Goal: Task Accomplishment & Management: Complete application form

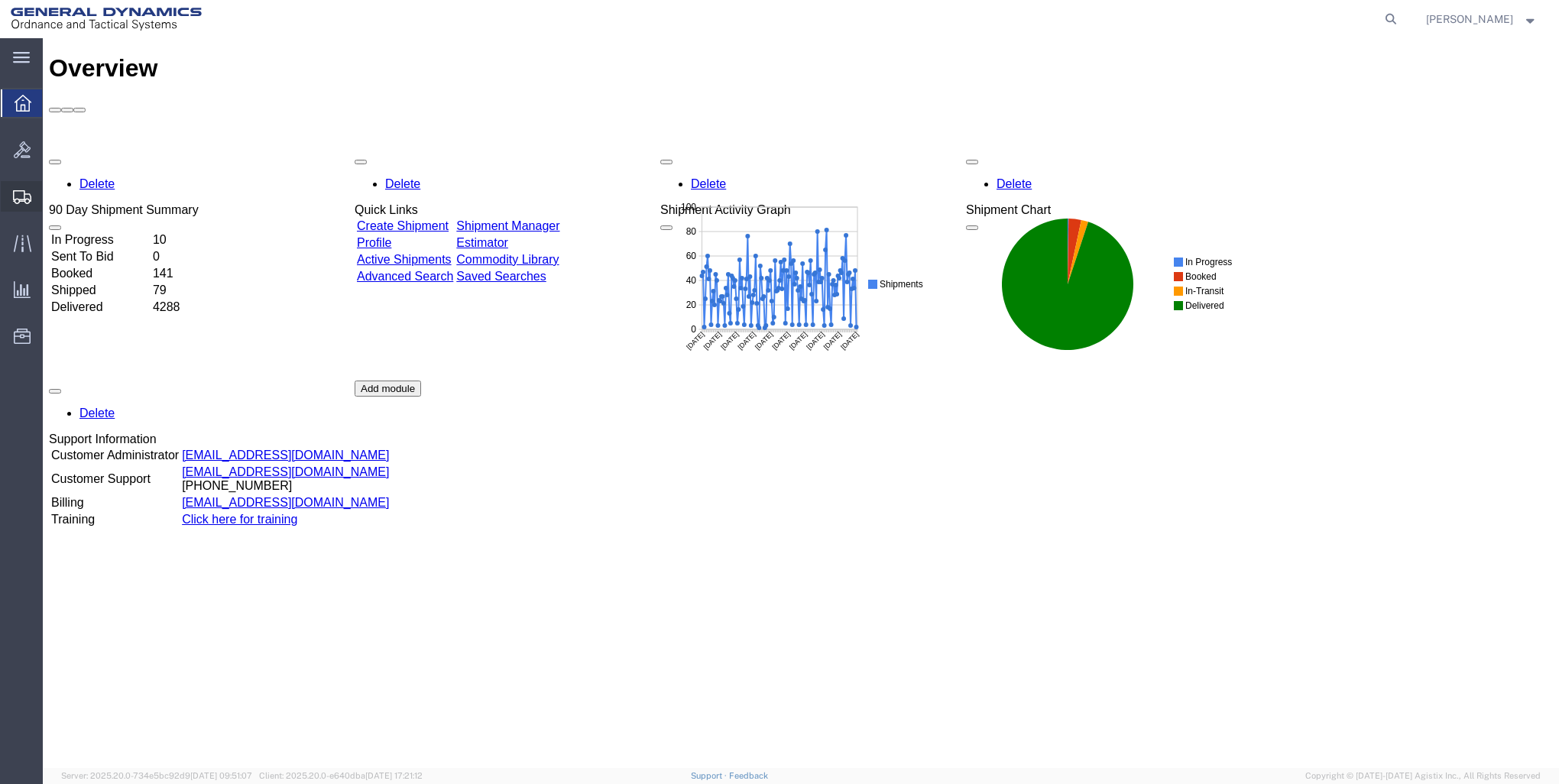
click at [0, 0] on span "Create Shipment" at bounding box center [0, 0] width 0 height 0
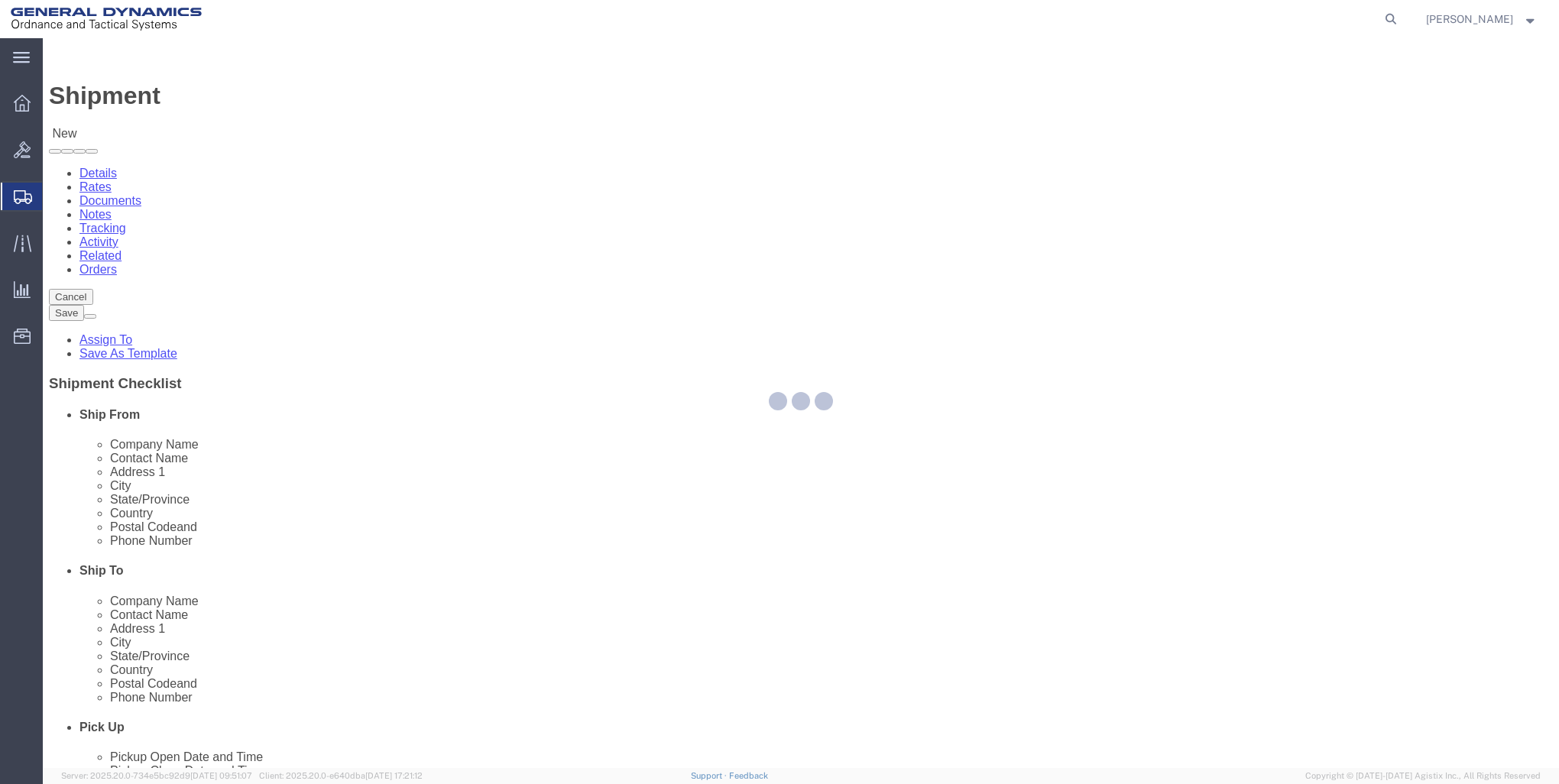
select select
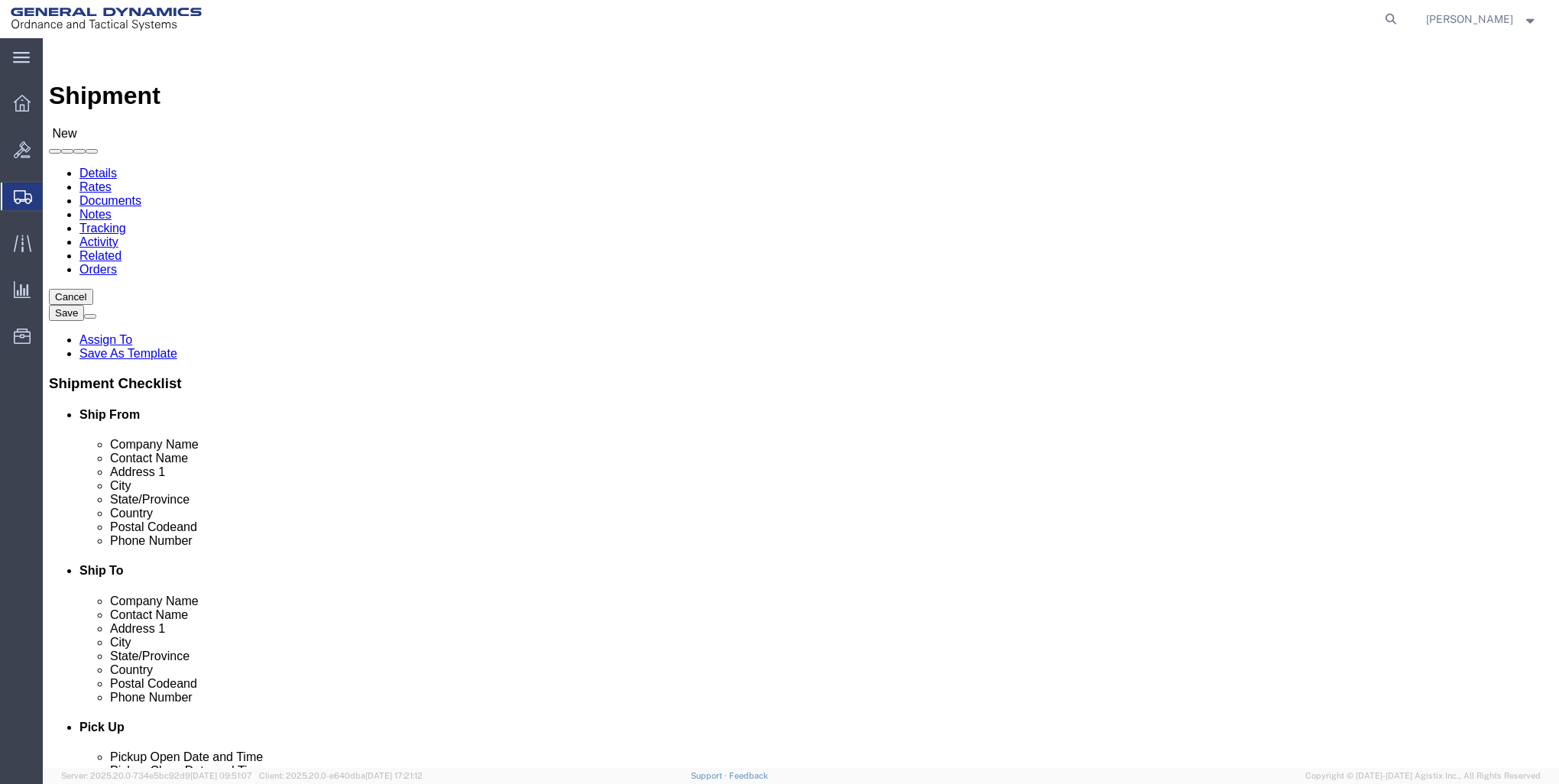
select select "MYPROFILE"
select select "ME"
click input "text"
type input "w"
type input "WEPCO"
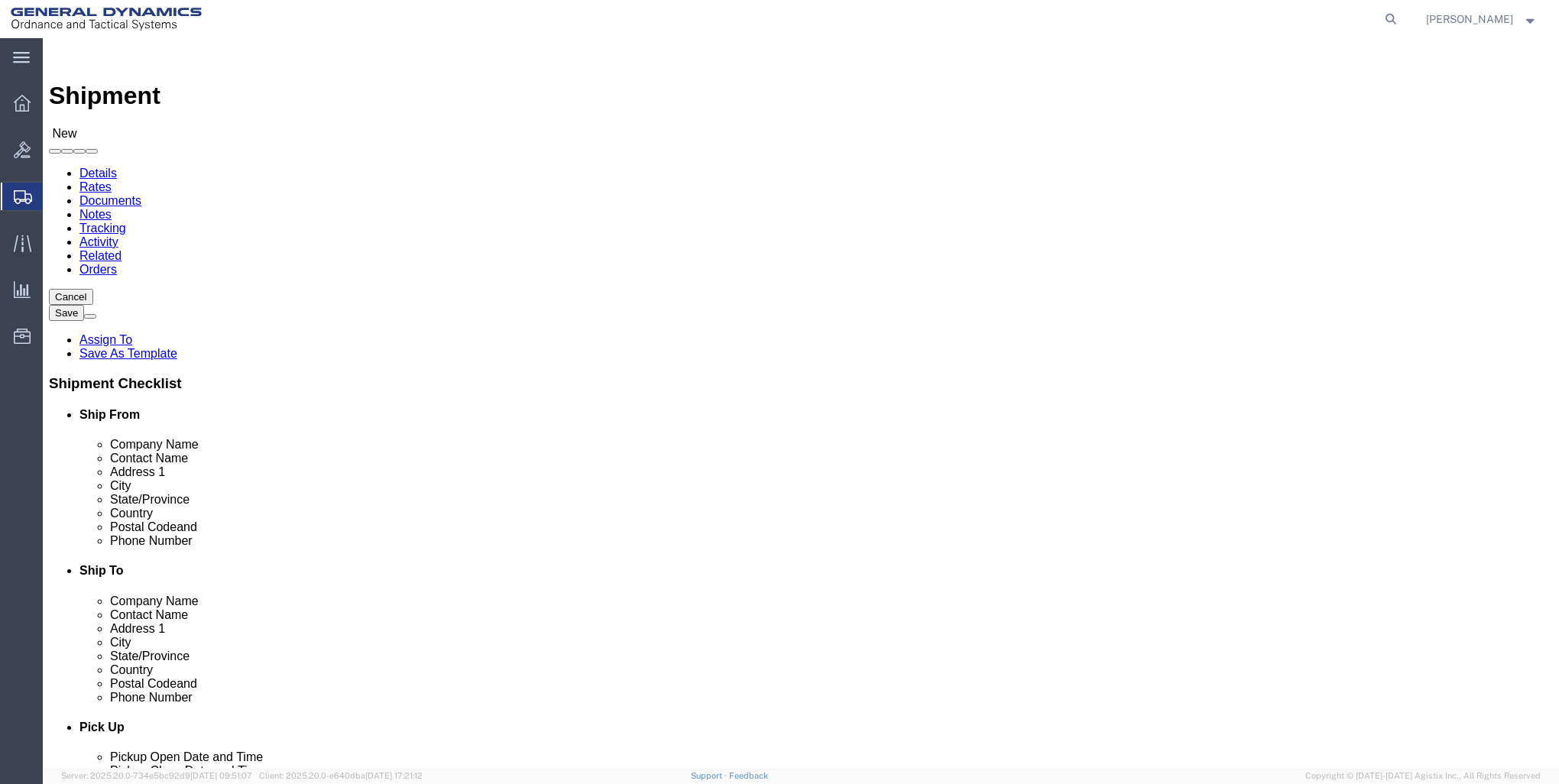
type input "R"
type input "[PERSON_NAME]"
type input "[STREET_ADDRESS]"
type input "[GEOGRAPHIC_DATA]"
type input "M"
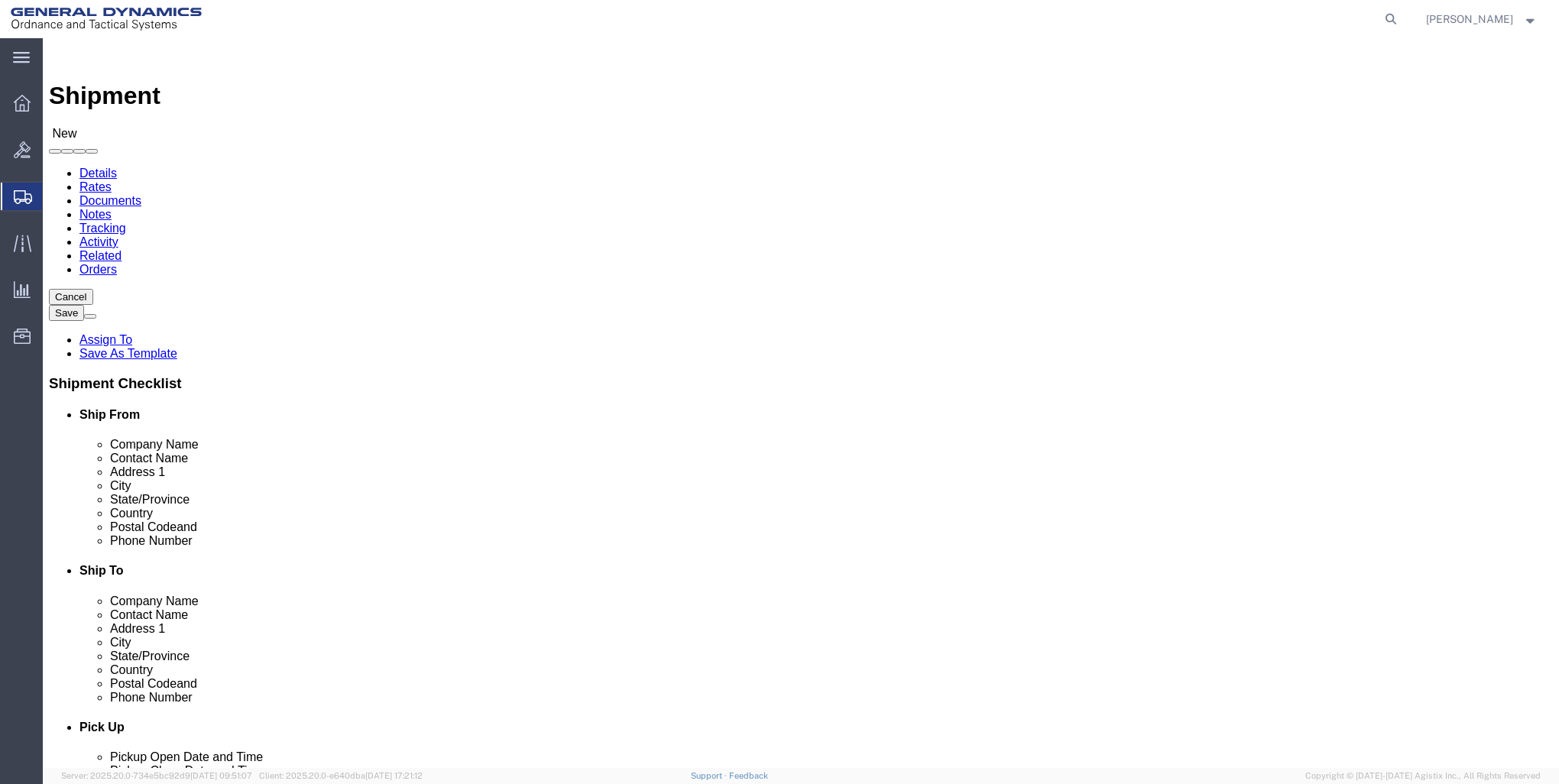
type input "M"
type input "MAS"
click input "Postal Code"
type input "01086"
click input "text"
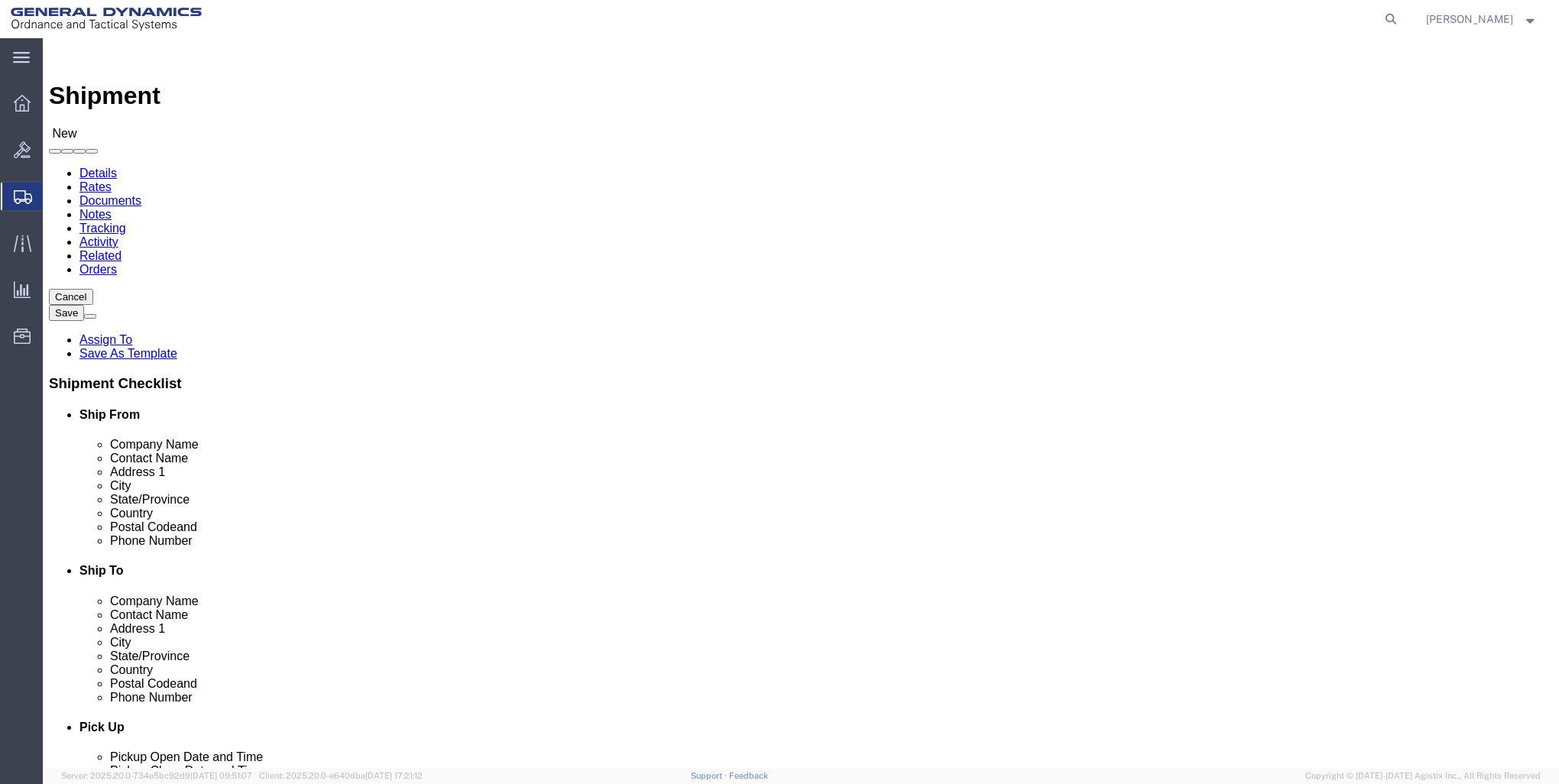
type input "[PHONE_NUMBER]"
click label "Address 1"
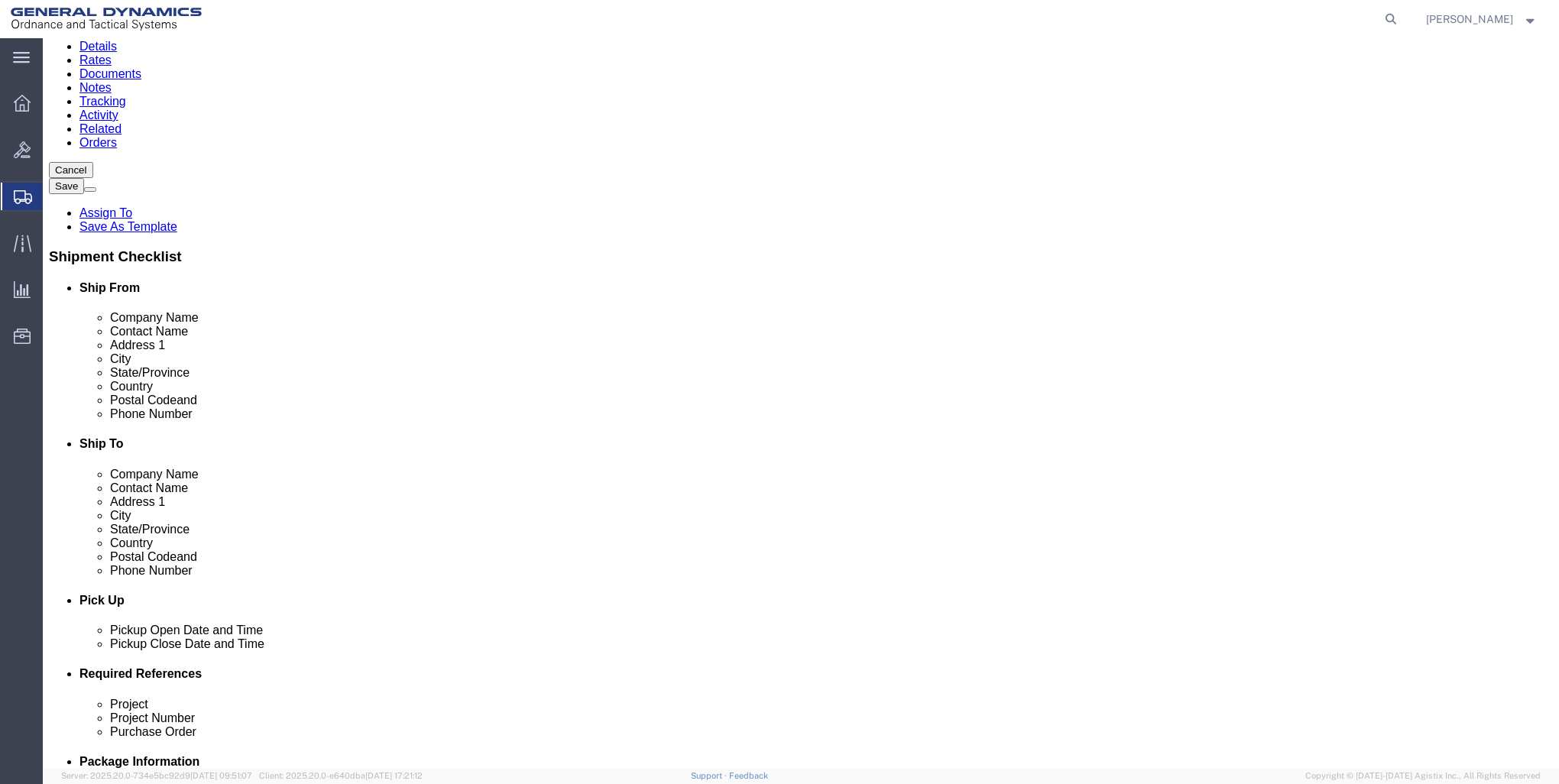
scroll to position [534, 0]
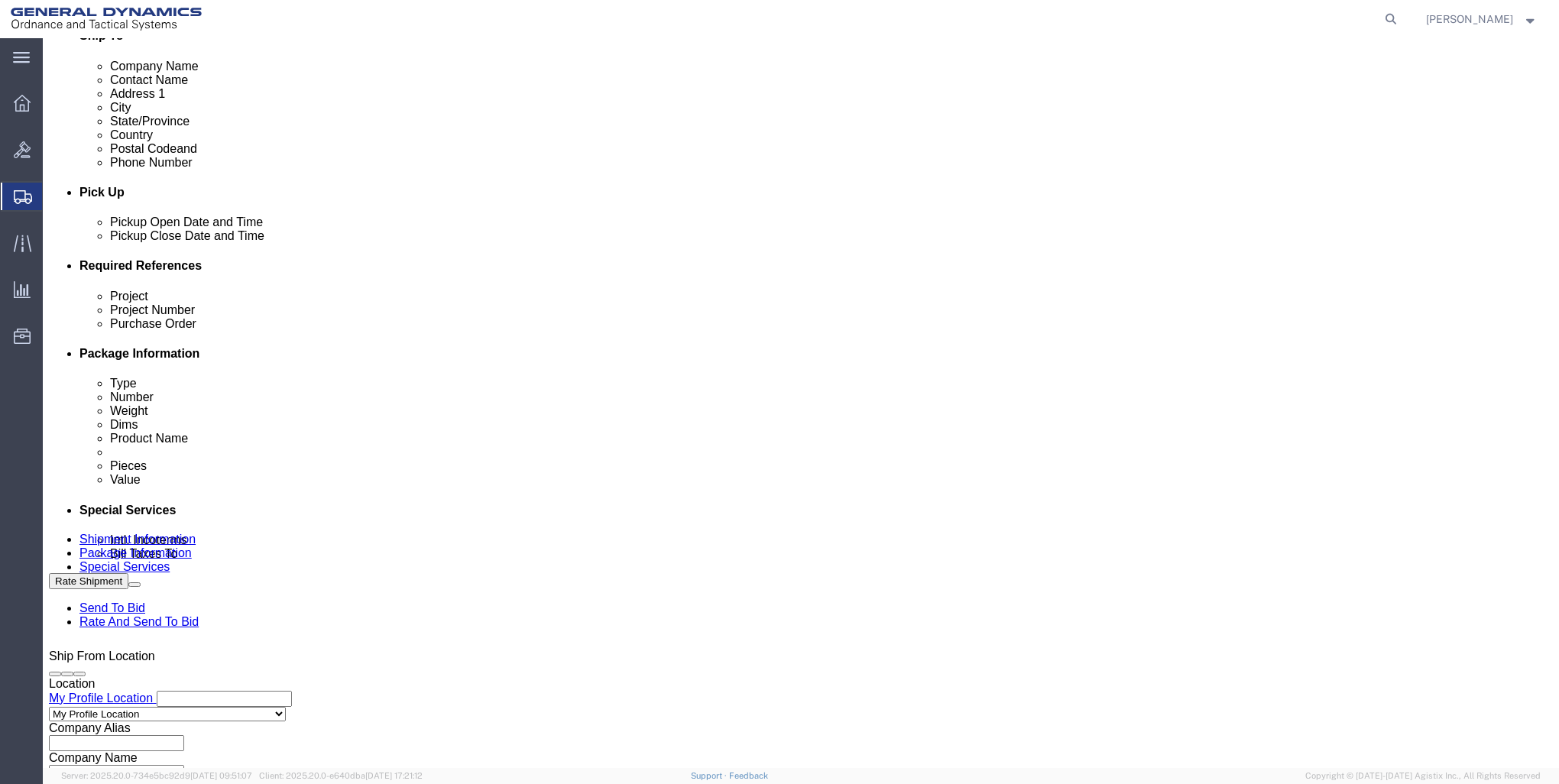
click input "text"
type input "SUPPLY CHAIN OVERHEAD"
type input "3"
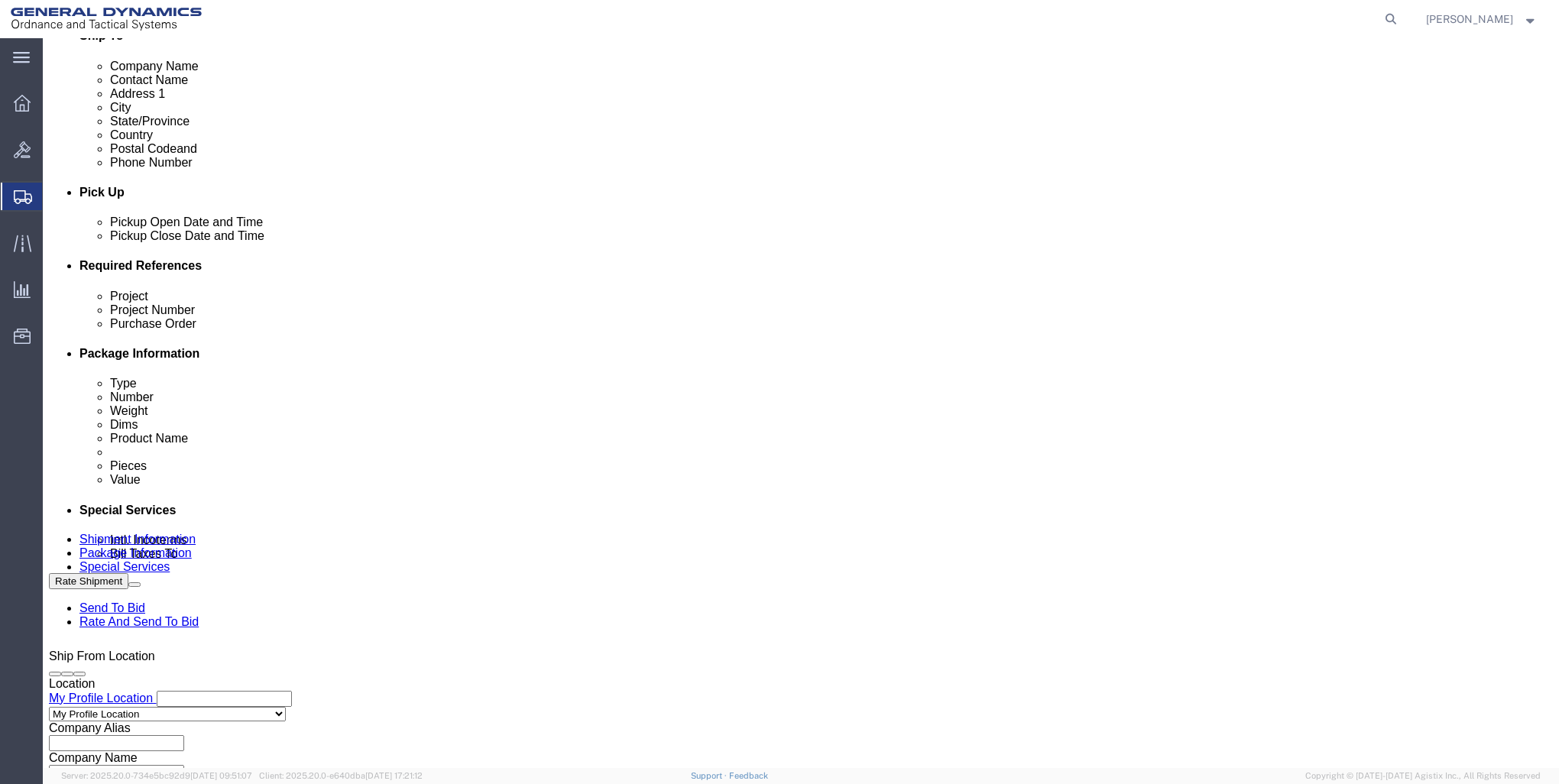
type input "."
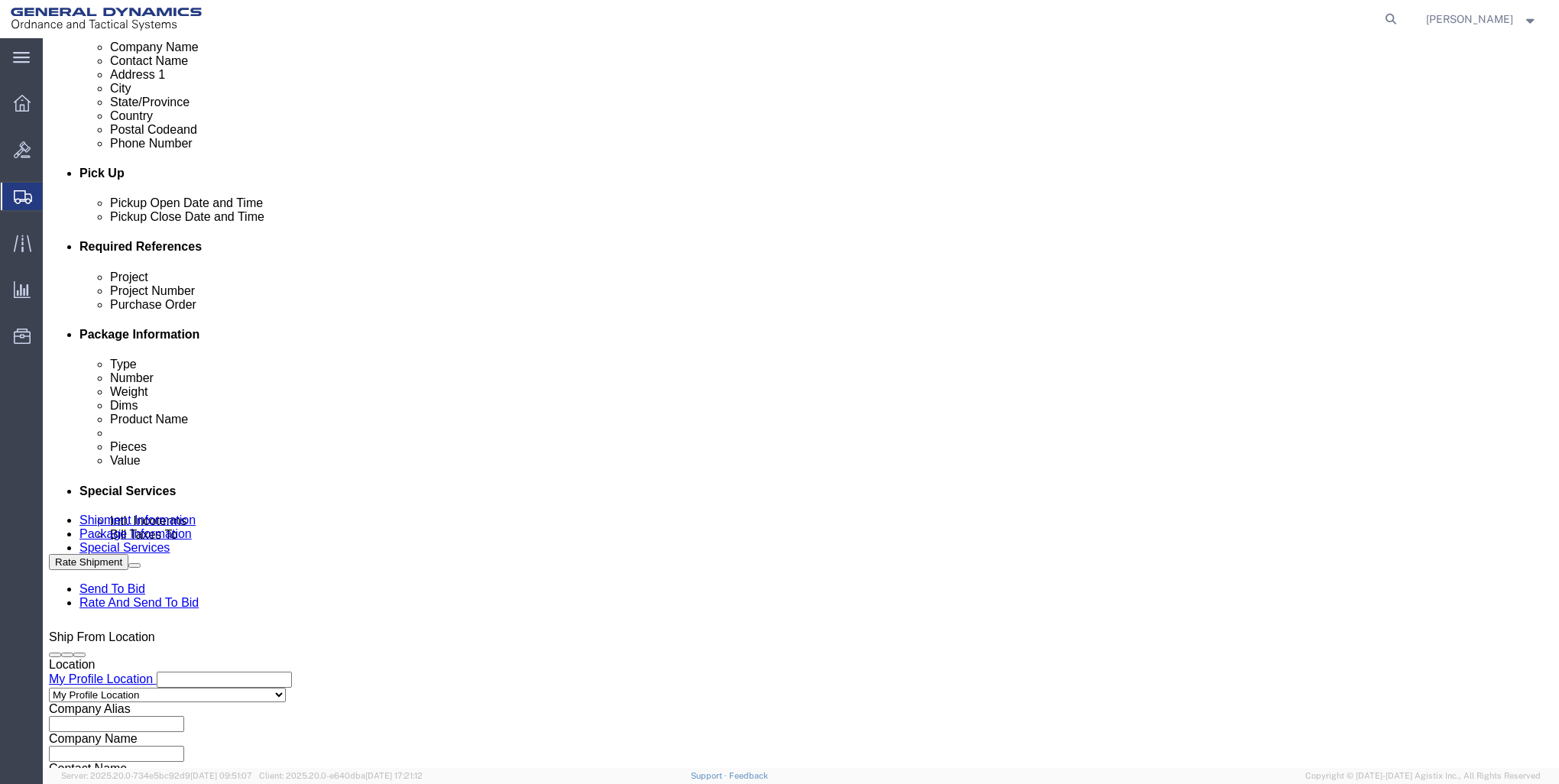
scroll to position [582, 0]
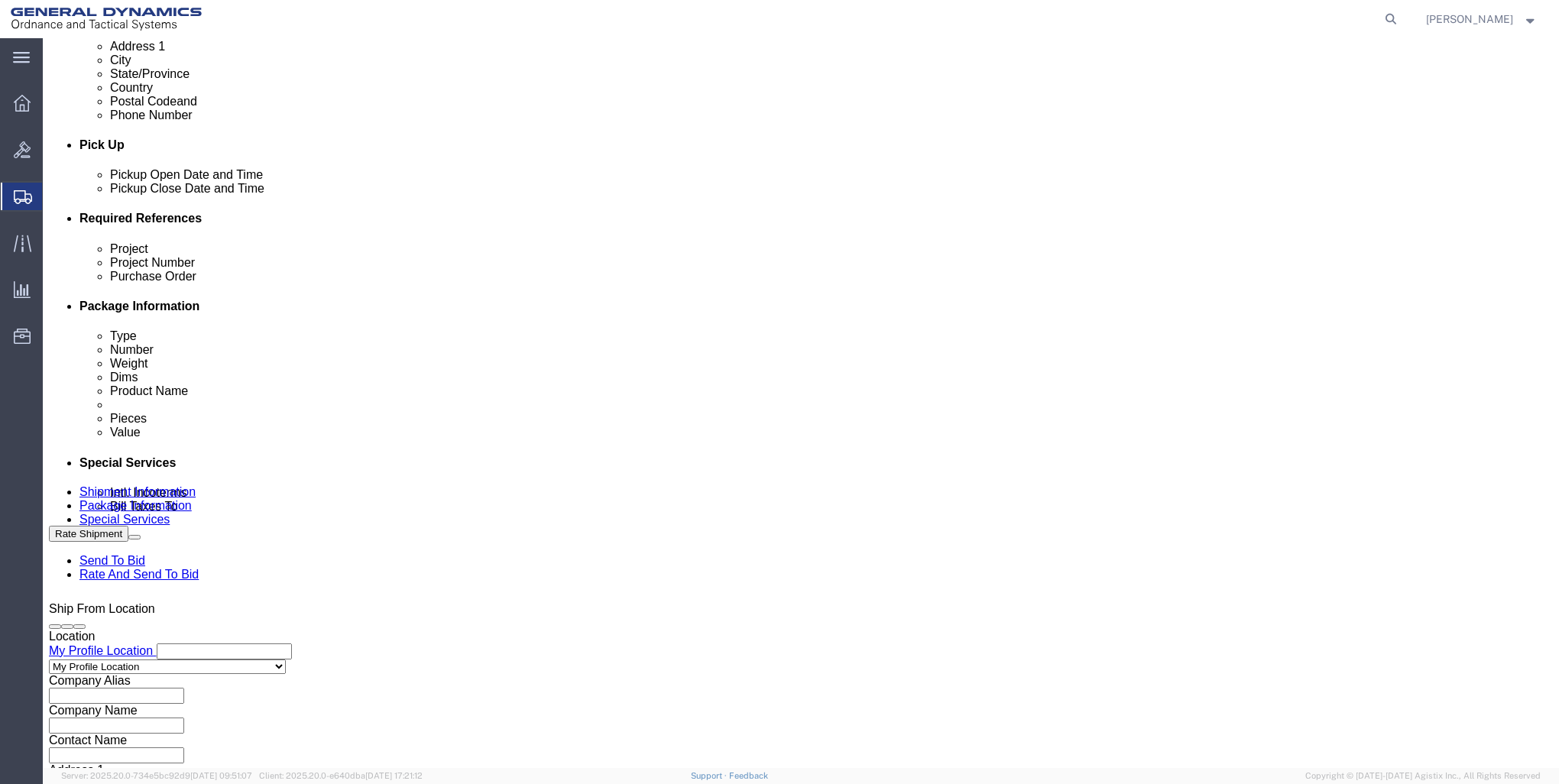
click button "Continue"
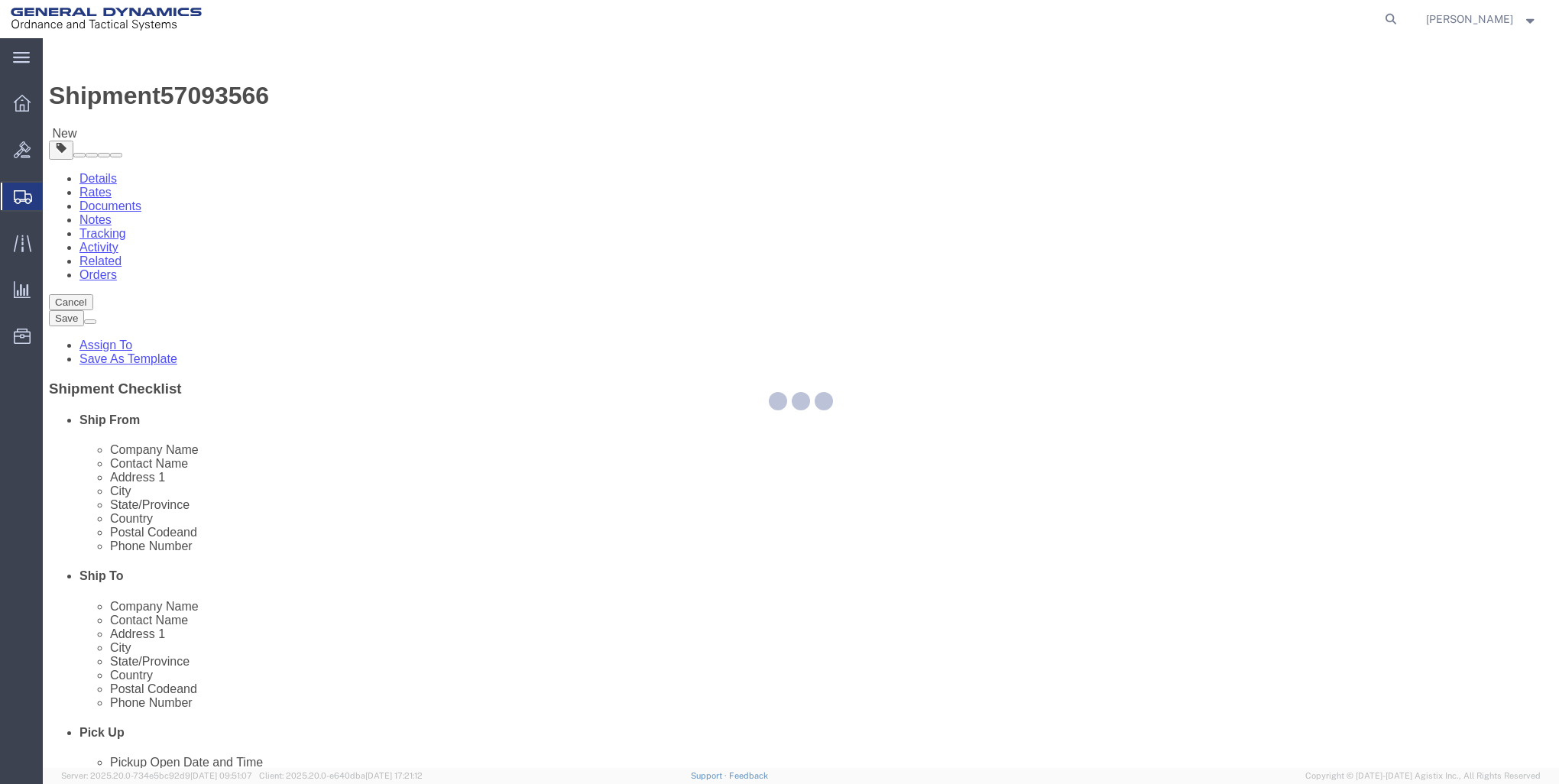
select select "CBOX"
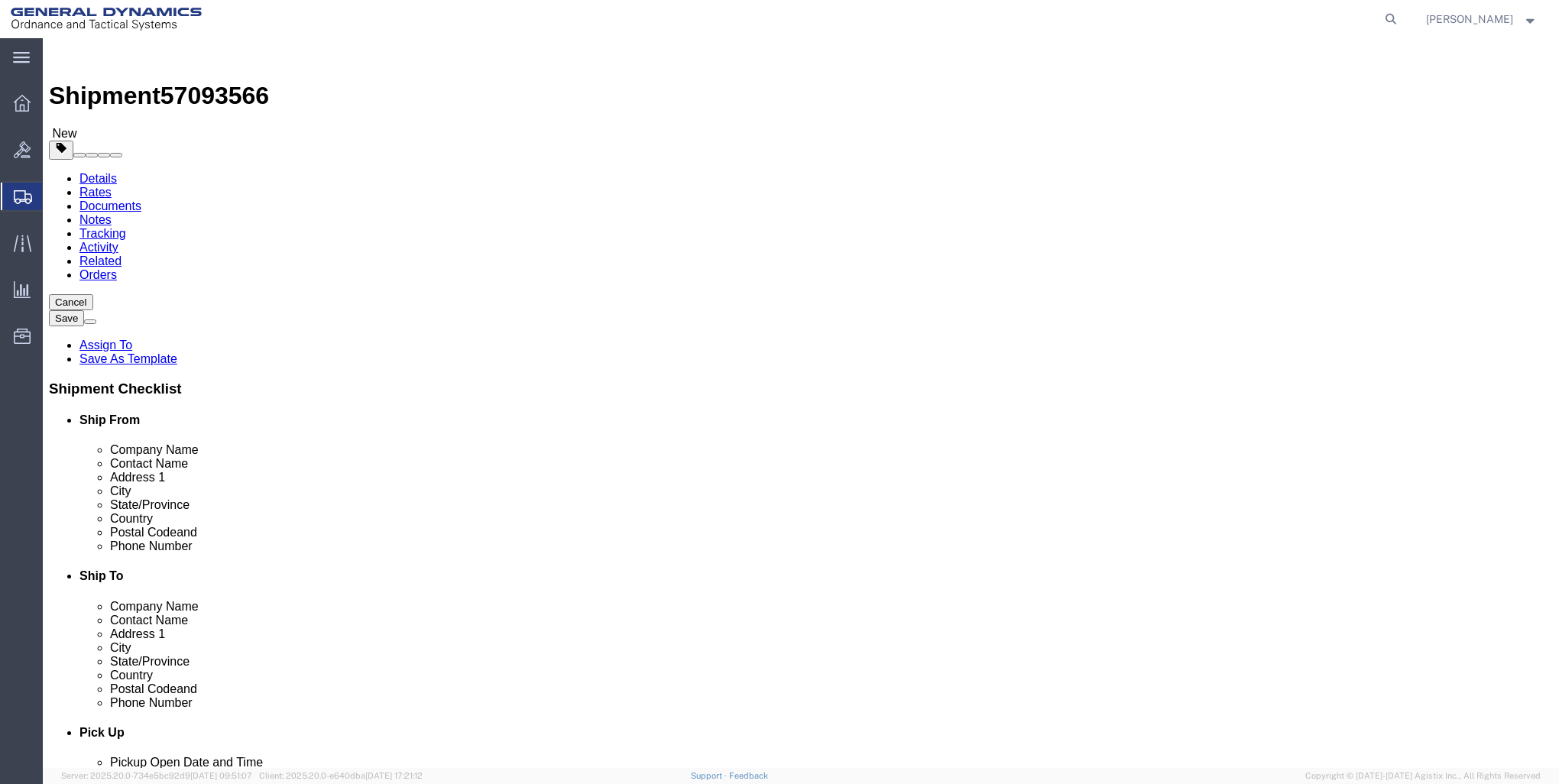
click input "text"
type input "28"
type input "7"
type input "6"
type input "1"
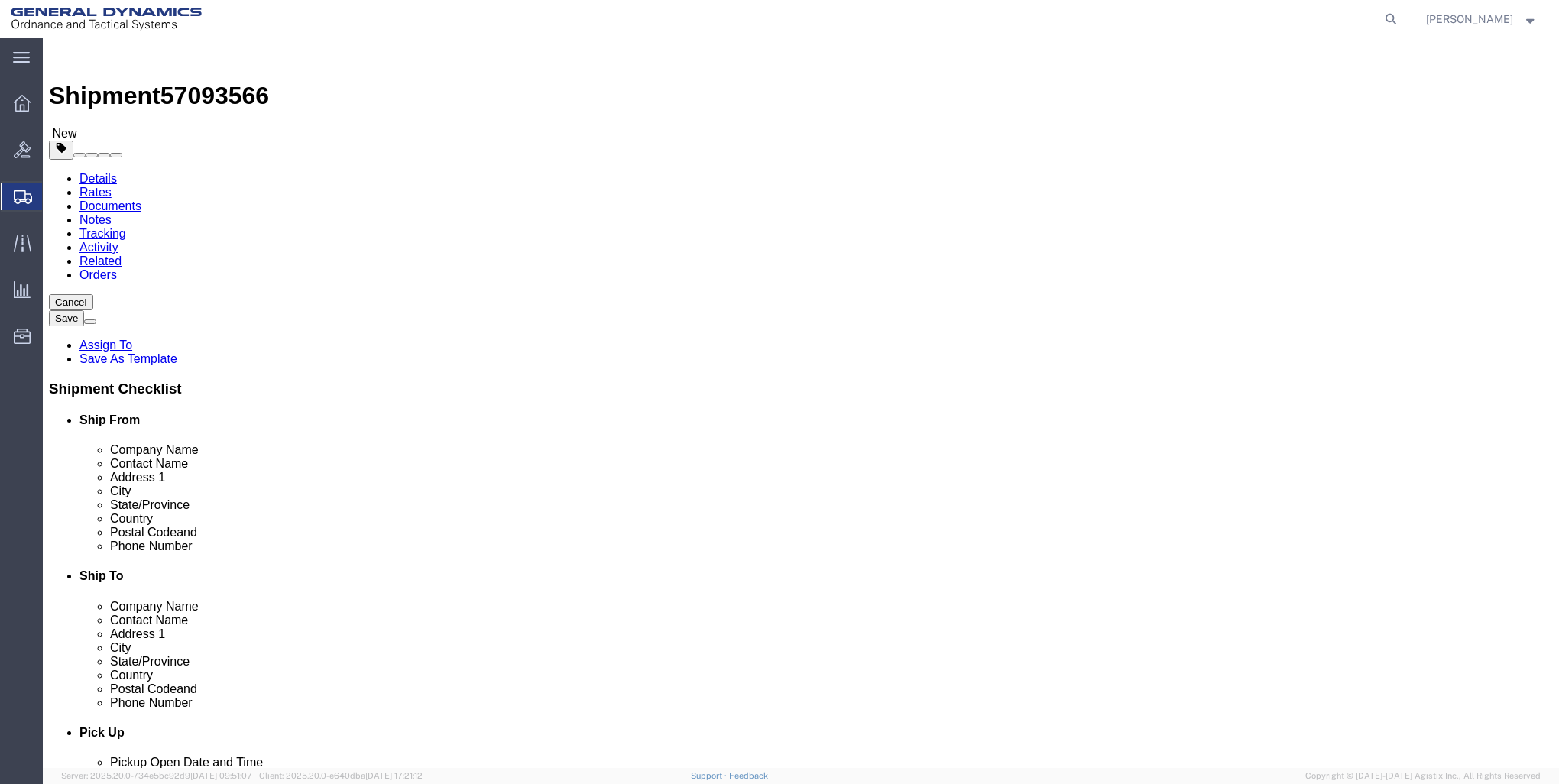
drag, startPoint x: 869, startPoint y: 446, endPoint x: 811, endPoint y: 449, distance: 58.1
click div "x Package Type Select Bale(s) Basket(s) Bolt(s) Bottle(s) Buckets Bulk Bundle(s…"
click link "Add Content"
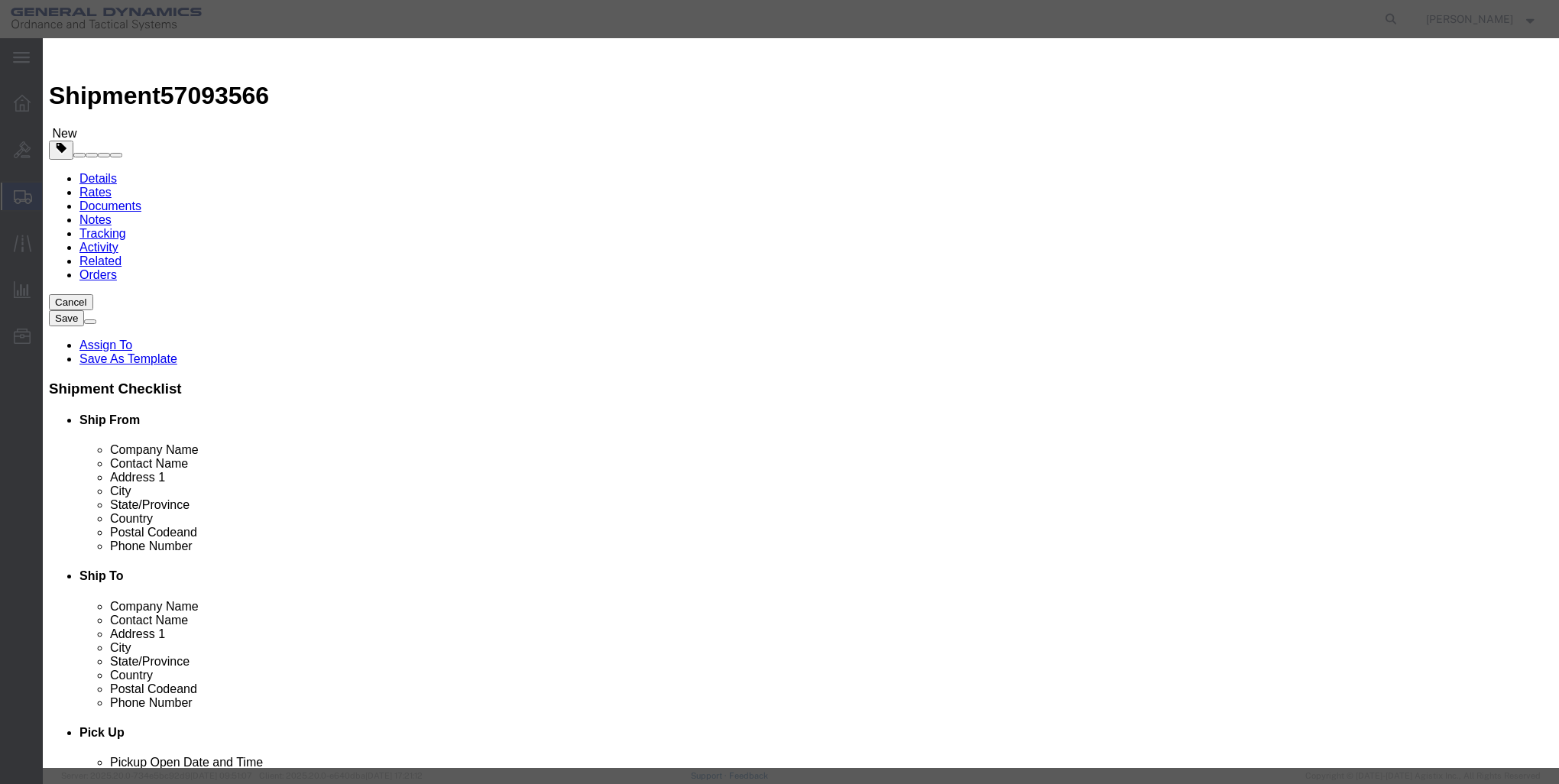
click div "Product Name Pieces 0 Select Bag Barrels 100Board Feet Bottle Box Blister Pack …"
click input "text"
type input "POSTERS"
click button "Save & Close"
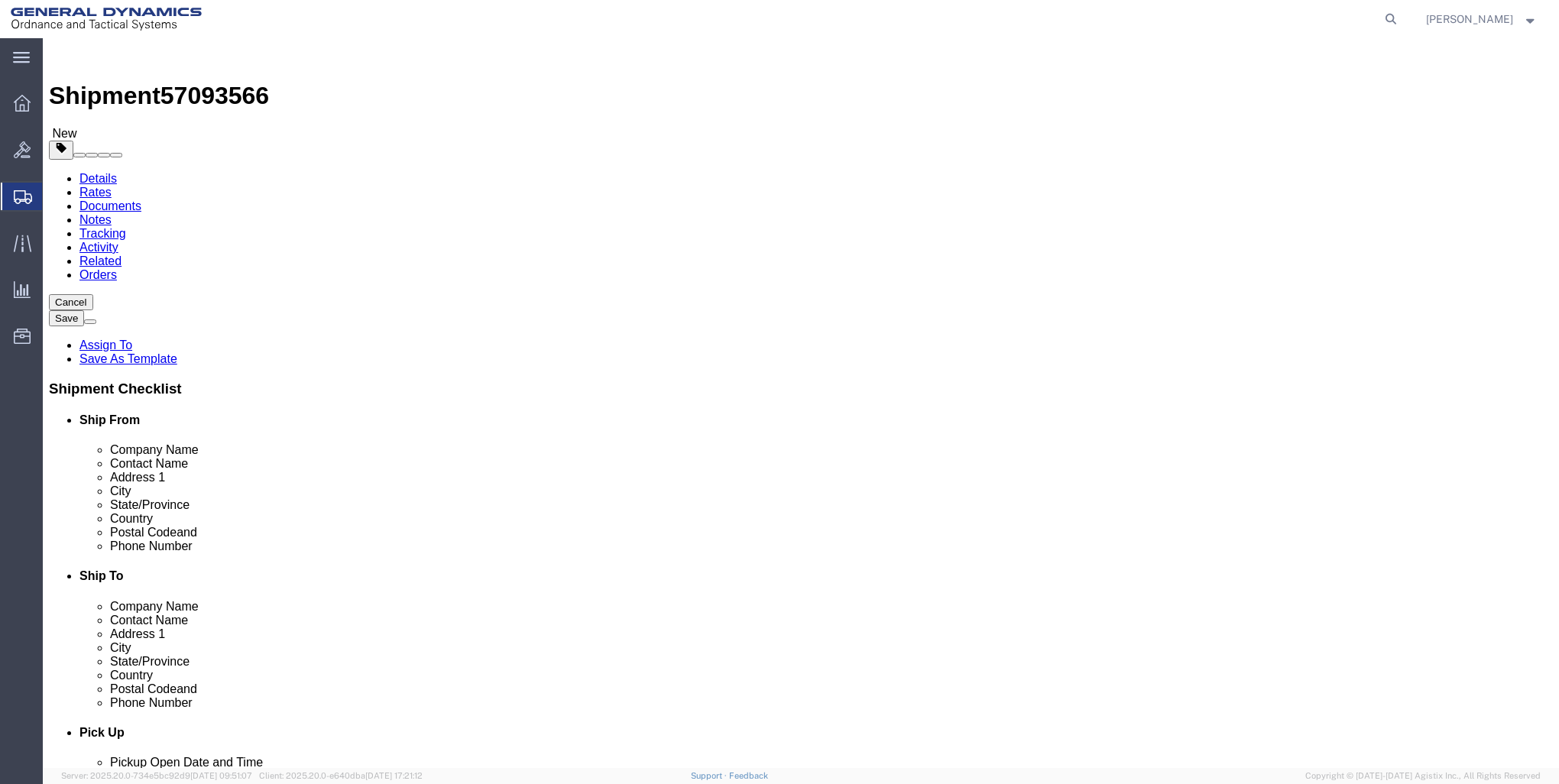
click input "28"
drag, startPoint x: 252, startPoint y: 333, endPoint x: -46, endPoint y: 309, distance: 299.0
click html "Shipment 57093566 New Details Rates Documents Notes Tracking Activity Related O…"
type input "39"
click div "x Package Type Select Bale(s) Basket(s) Bolt(s) Bottle(s) Buckets Bulk Bundle(s…"
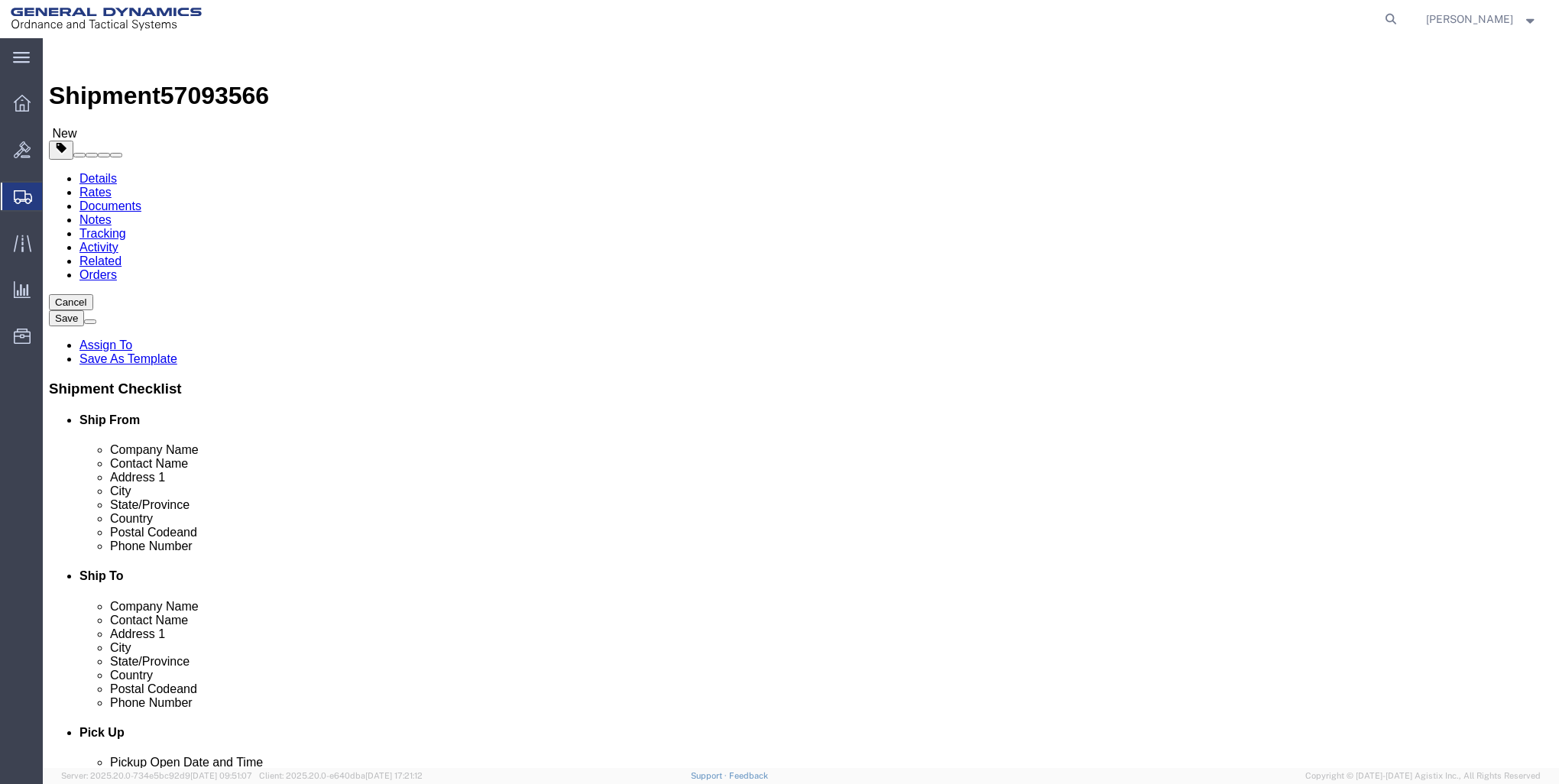
click div "x Package Type Select Bale(s) Basket(s) Bolt(s) Bottle(s) Buckets Bulk Bundle(s…"
drag, startPoint x: 1204, startPoint y: 607, endPoint x: 1187, endPoint y: 603, distance: 17.5
click button "Continue"
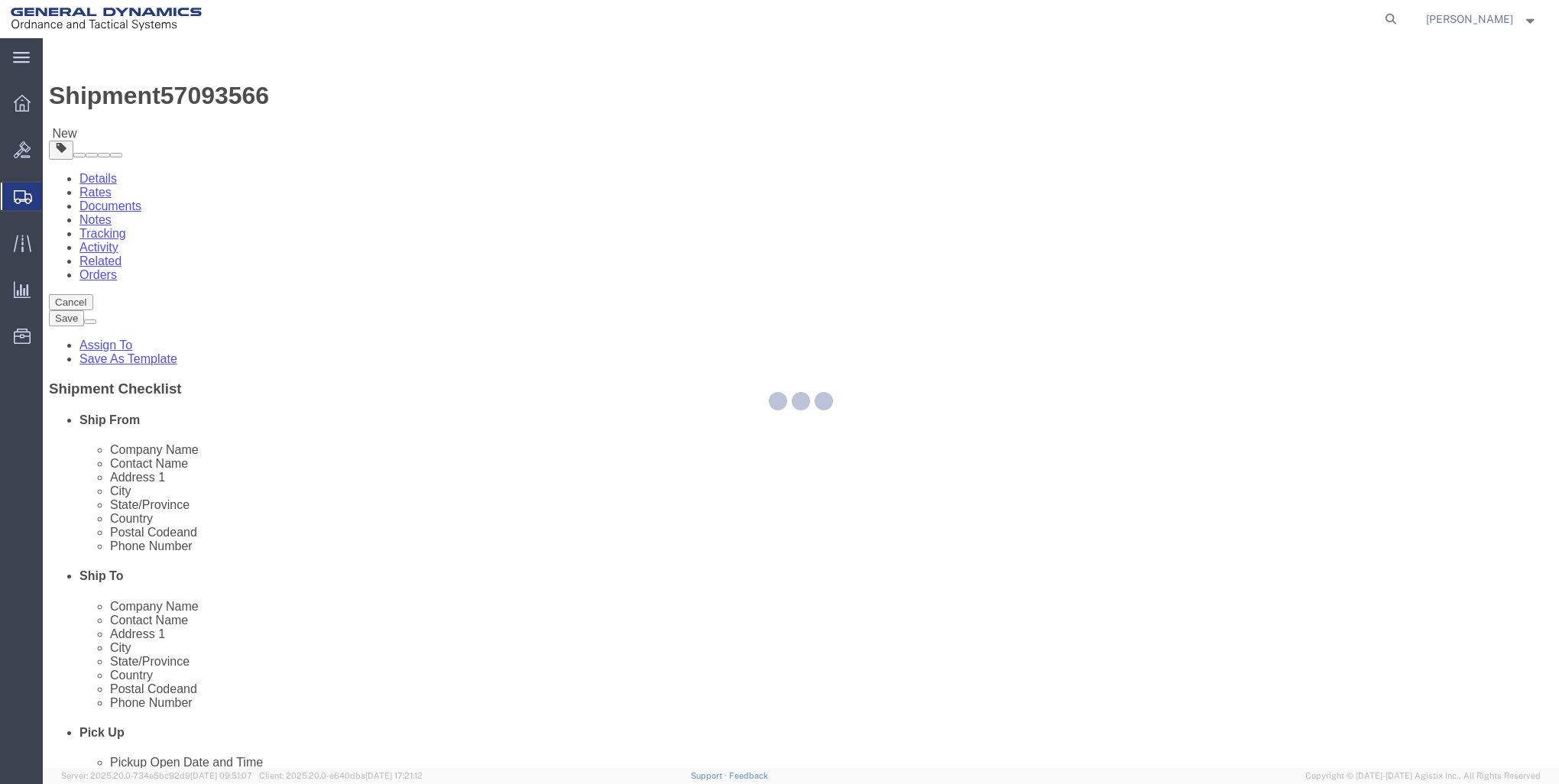
select select
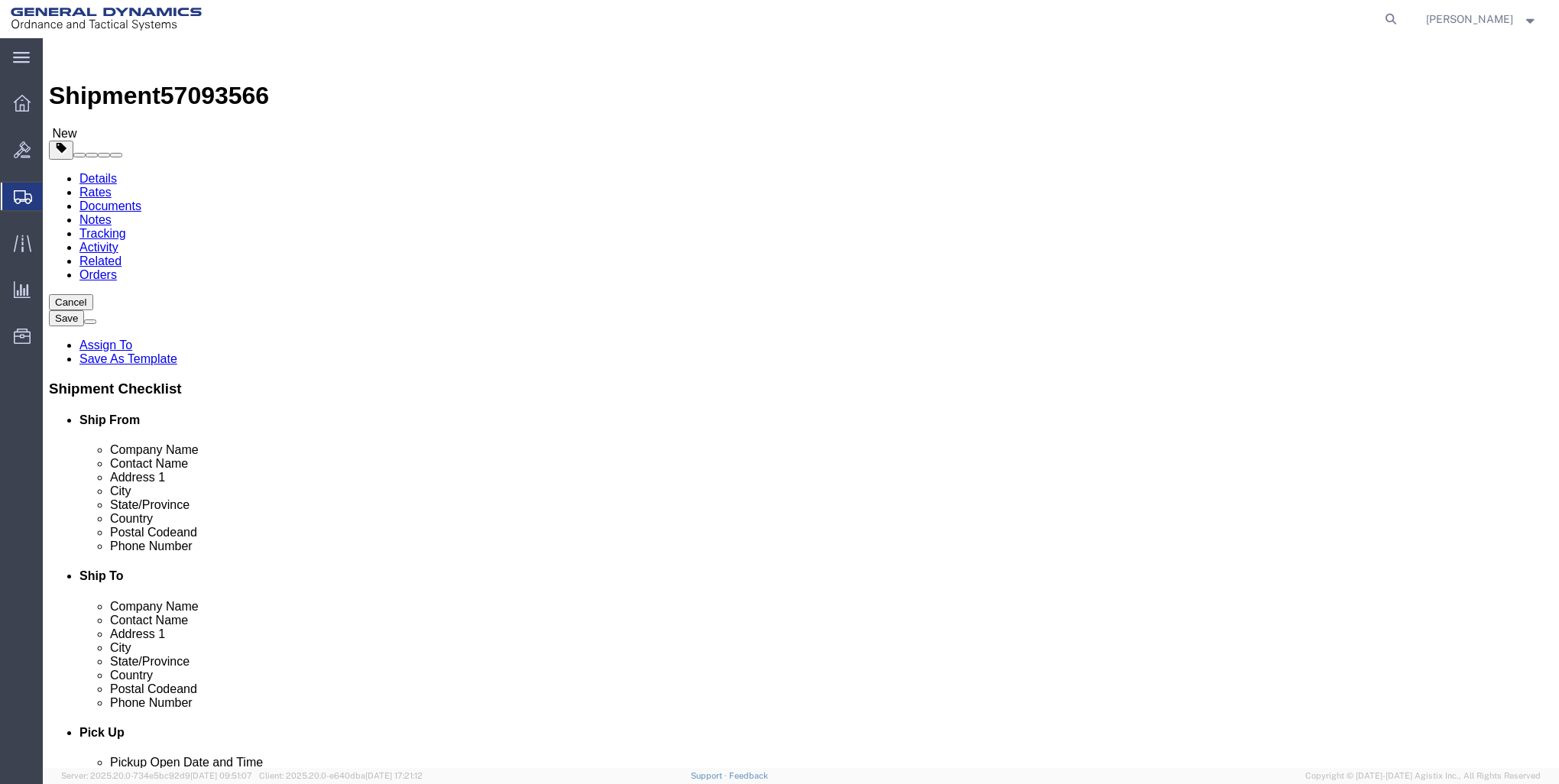
scroll to position [458, 0]
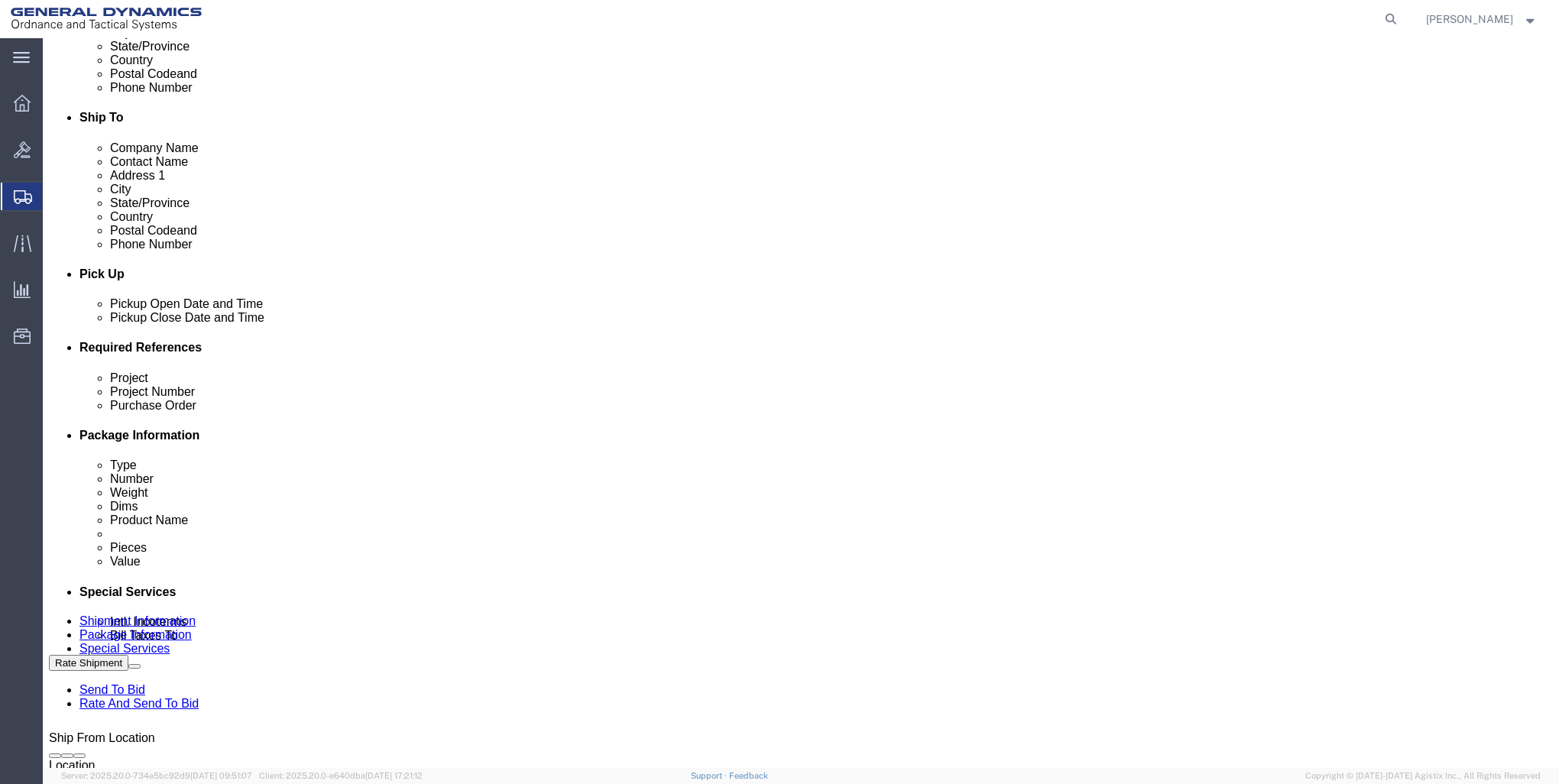
click button "Rate Shipment"
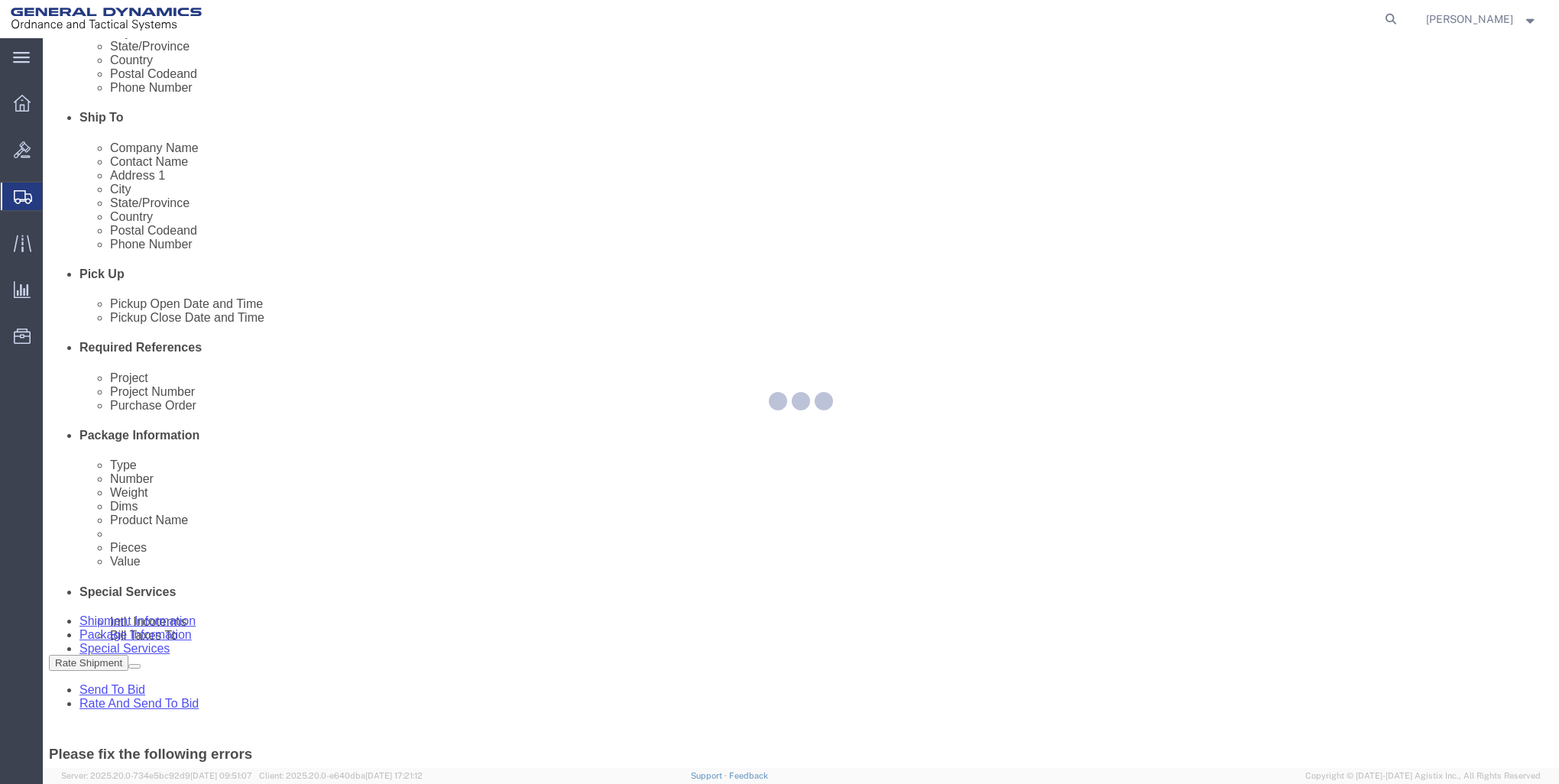
scroll to position [0, 0]
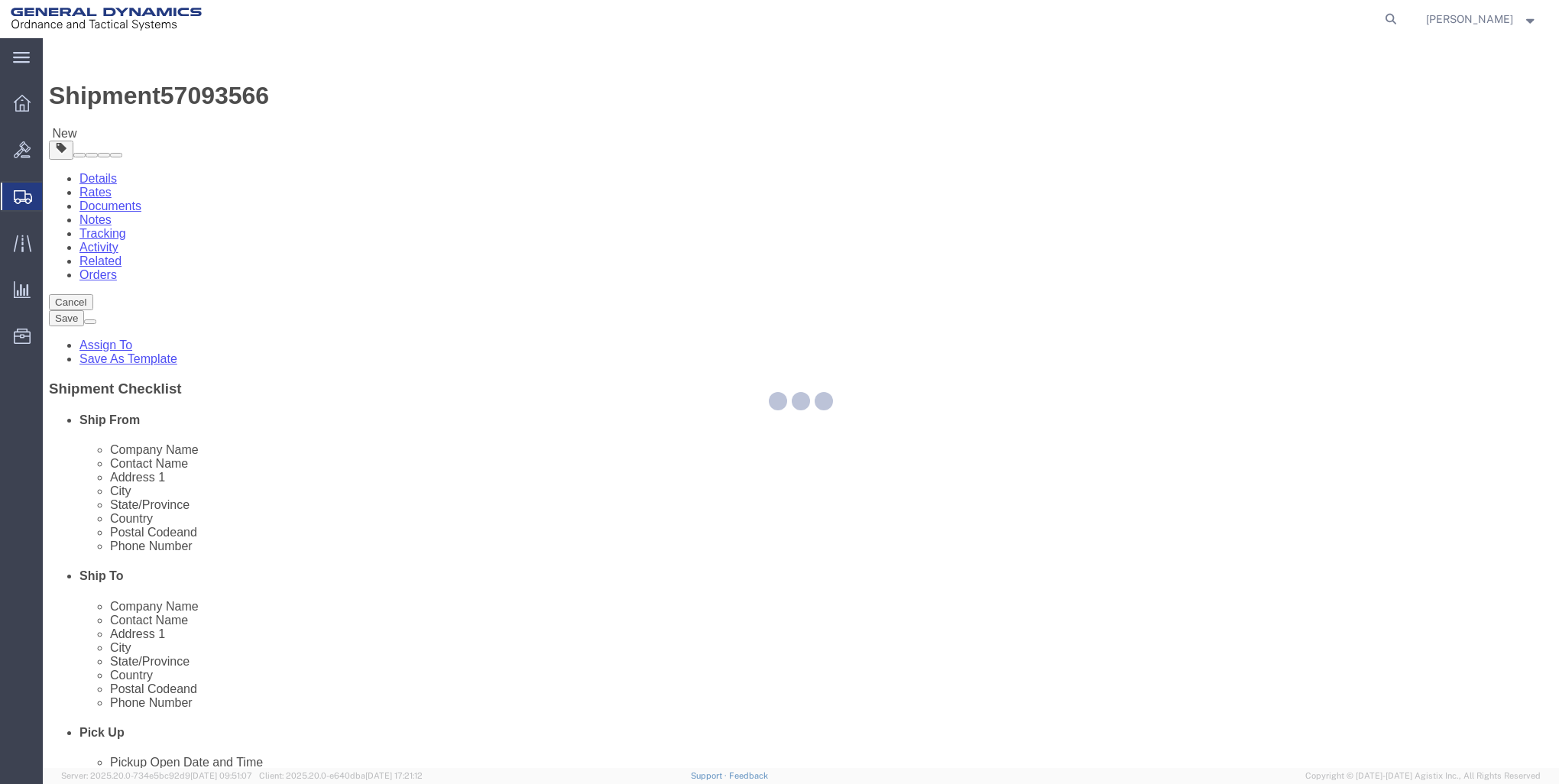
select select "CBOX"
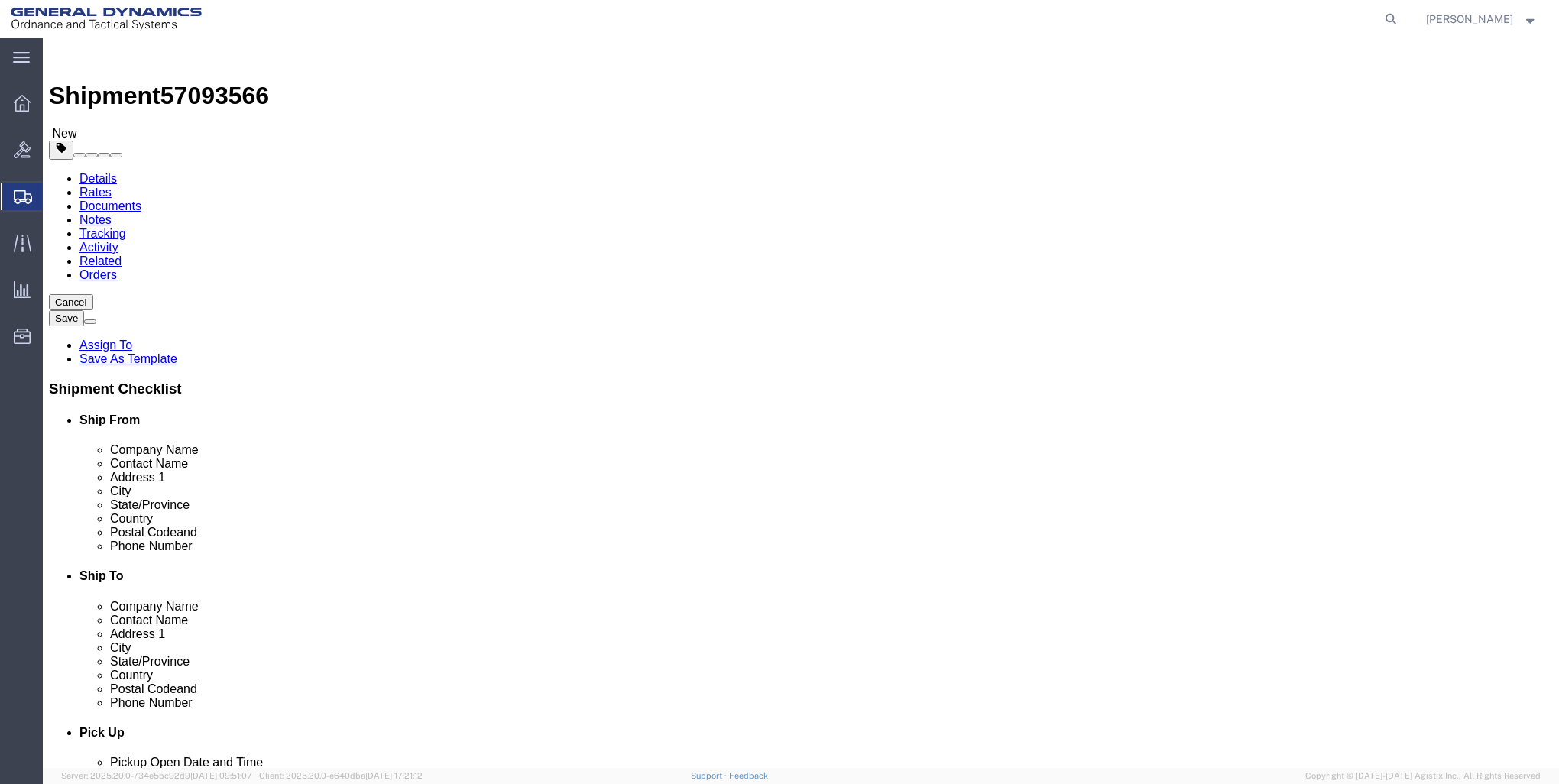
click dd
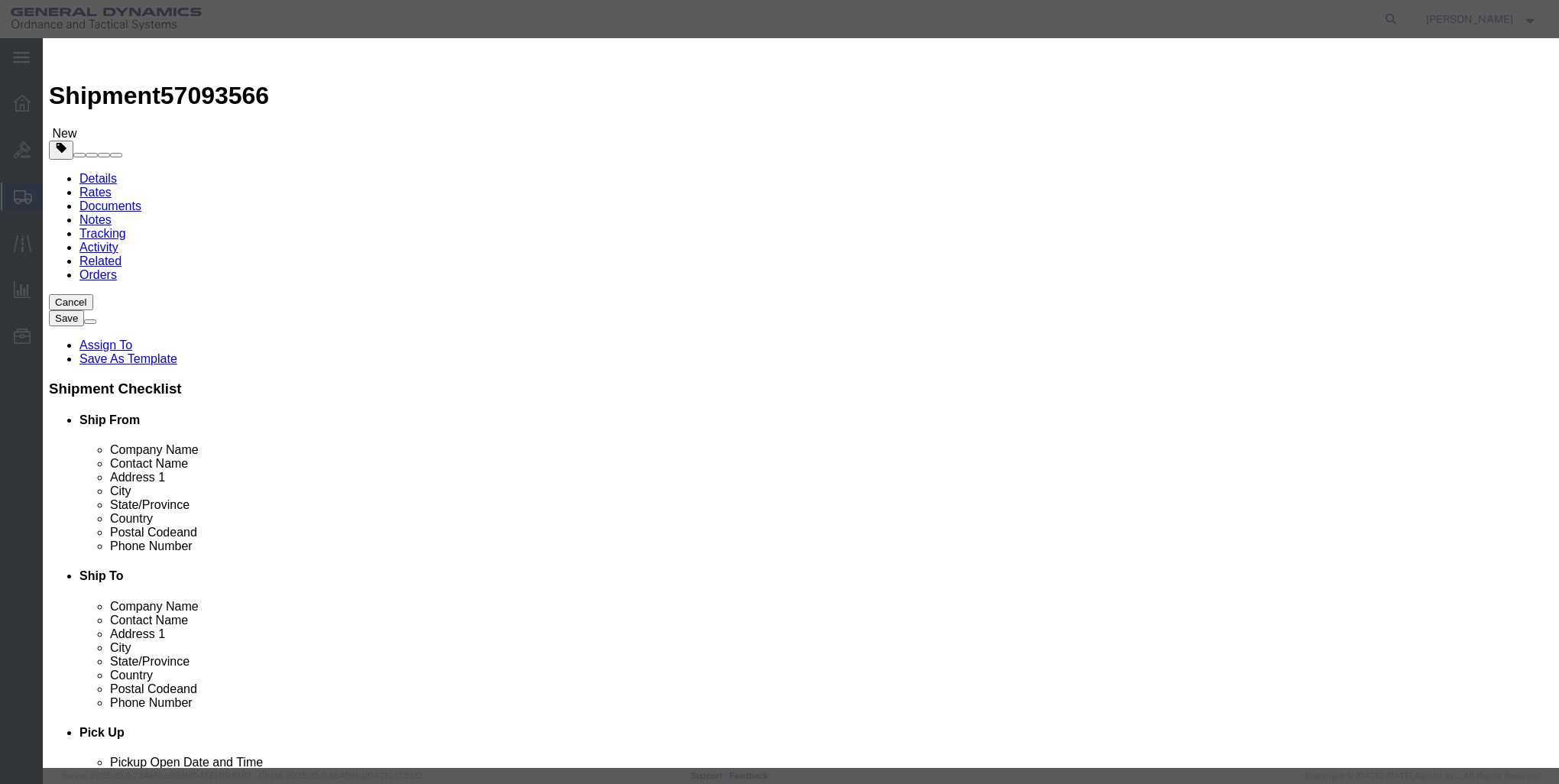
drag, startPoint x: 536, startPoint y: 203, endPoint x: 0, endPoint y: 52, distance: 556.9
click div "Edit content Package 1, Content 1: Content Value is required Package 1, Content…"
type input "1"
select select "USD"
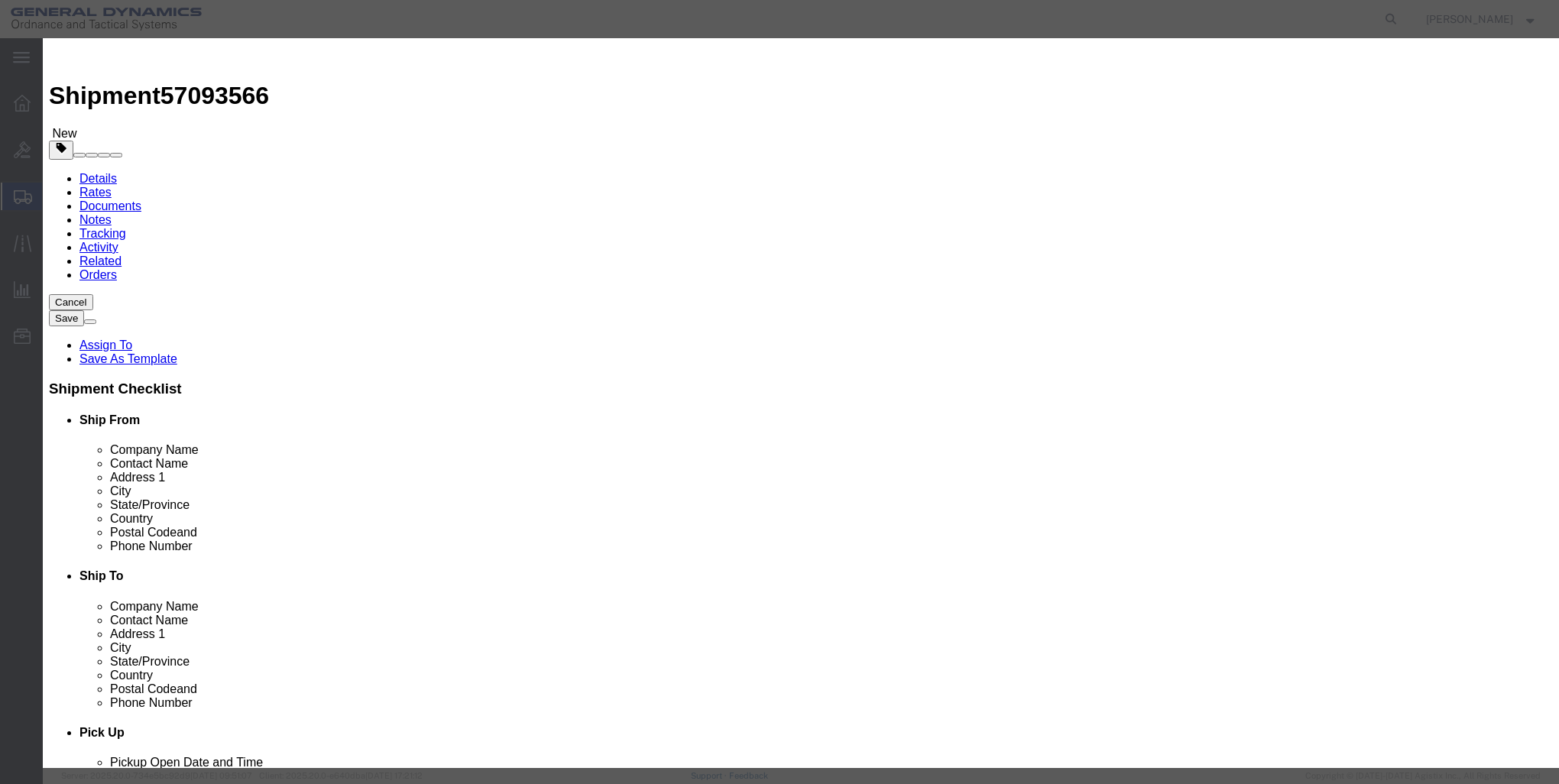
select select "250"
click button "Save & Close"
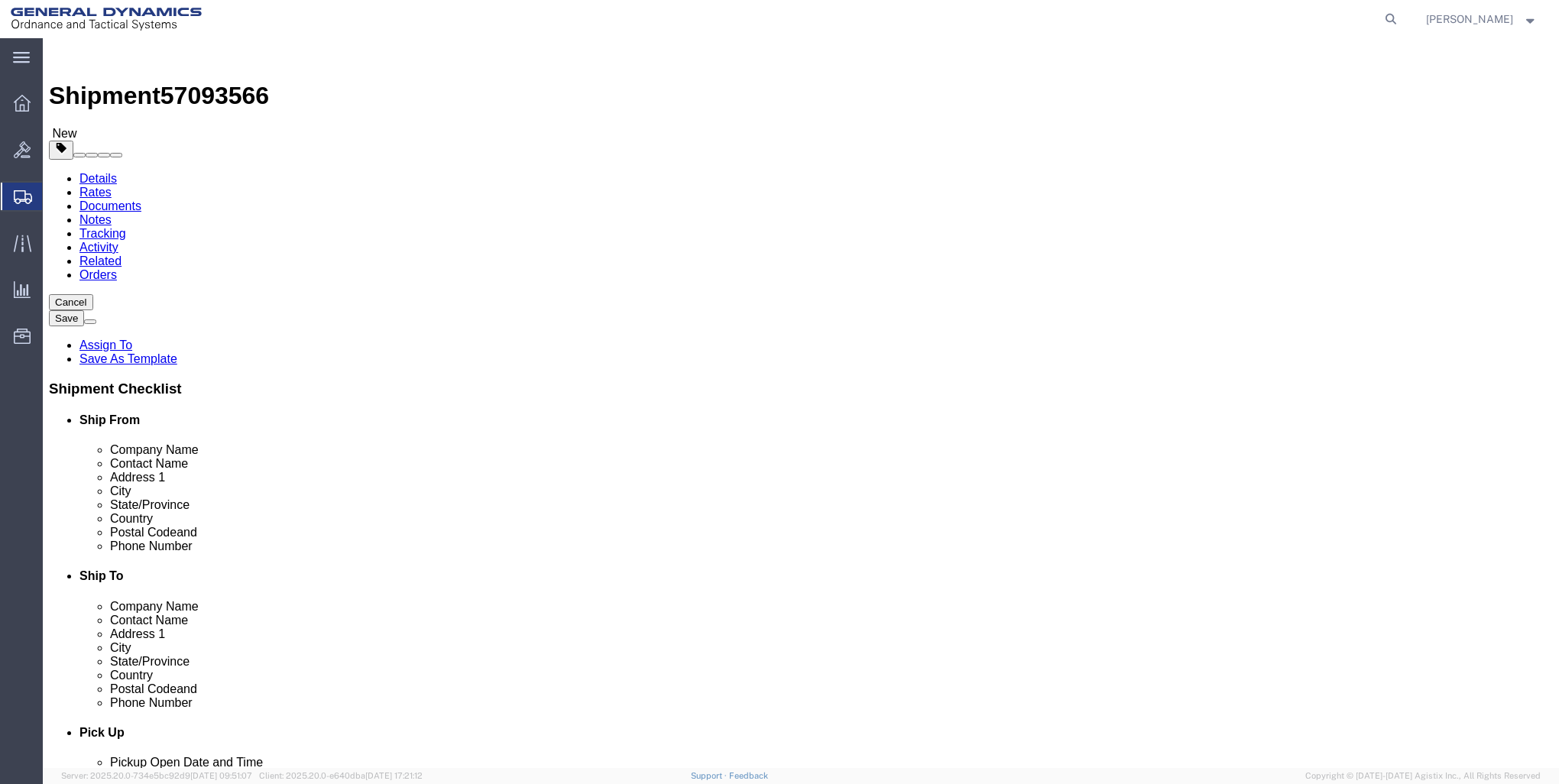
click button "Rate Shipment"
